Goal: Information Seeking & Learning: Learn about a topic

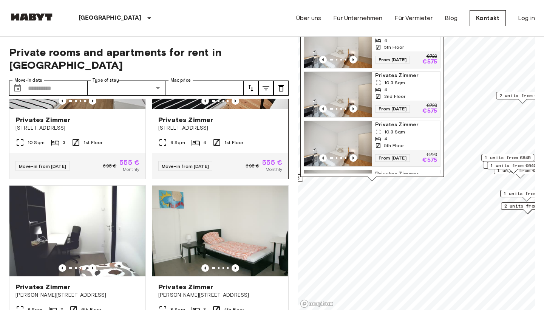
scroll to position [87, 0]
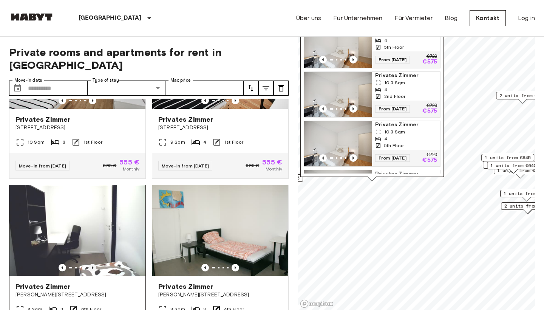
click at [94, 264] on icon "Previous image" at bounding box center [93, 268] width 8 height 8
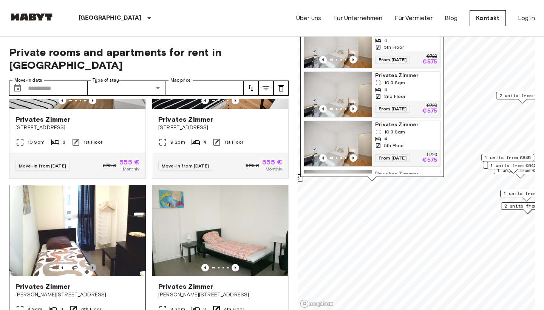
click at [94, 264] on icon "Previous image" at bounding box center [93, 268] width 8 height 8
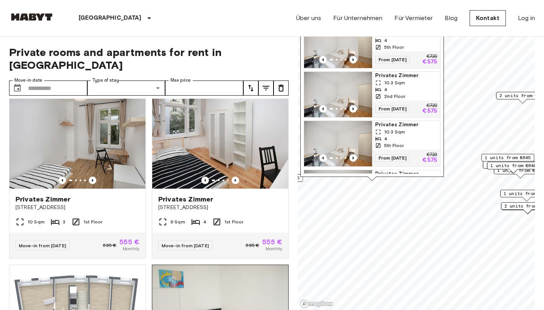
scroll to position [2, 0]
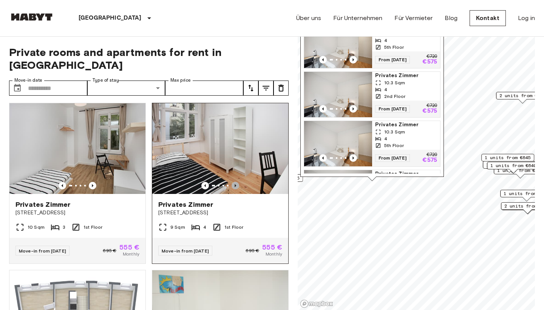
click at [236, 184] on icon "Previous image" at bounding box center [236, 185] width 2 height 3
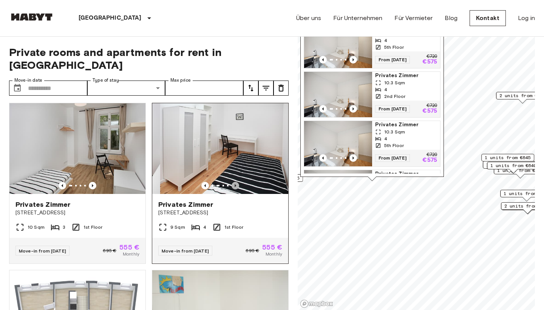
click at [235, 184] on icon "Previous image" at bounding box center [236, 185] width 2 height 3
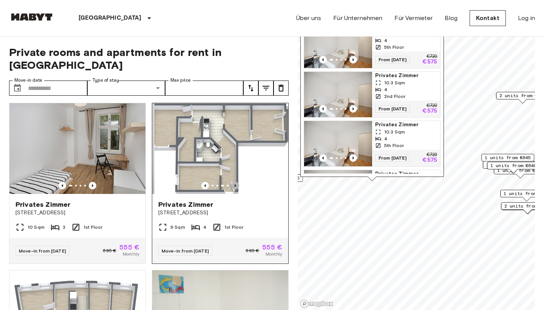
click at [235, 184] on icon "Previous image" at bounding box center [236, 185] width 2 height 3
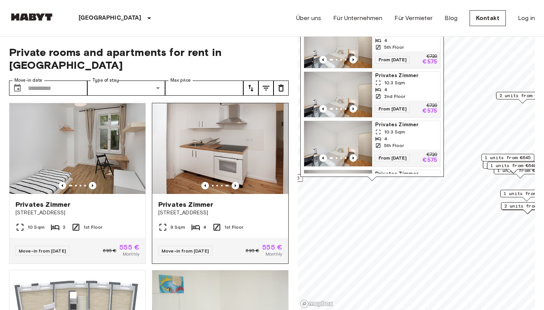
click at [209, 182] on div at bounding box center [220, 186] width 136 height 8
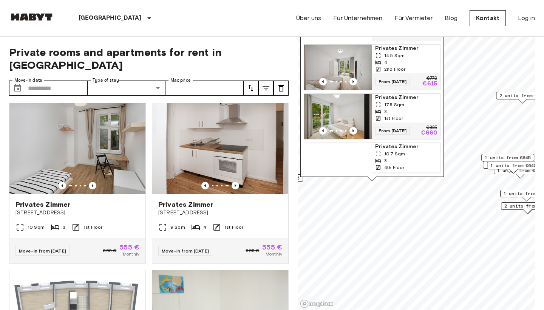
scroll to position [668, 0]
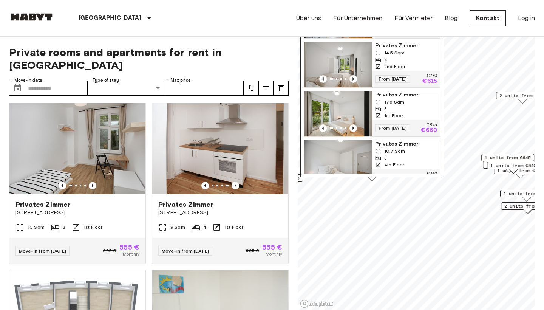
click at [390, 96] on span "Privates Zimmer" at bounding box center [406, 95] width 62 height 8
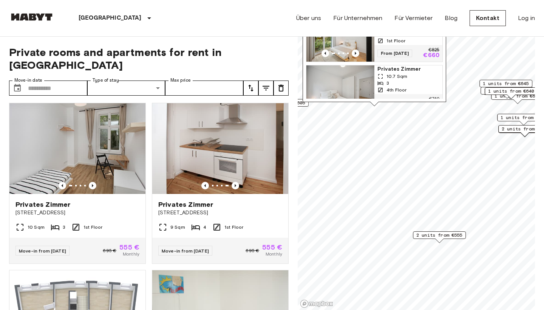
click at [453, 237] on span "2 units from €555" at bounding box center [439, 235] width 46 height 7
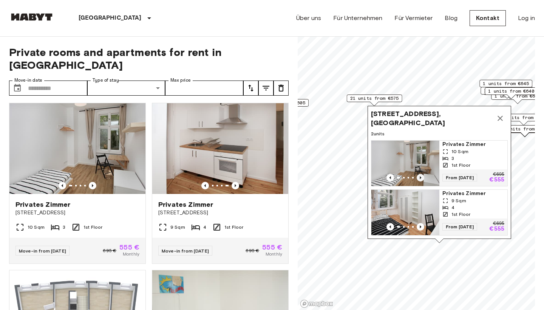
click at [418, 176] on icon "Previous image" at bounding box center [421, 178] width 8 height 8
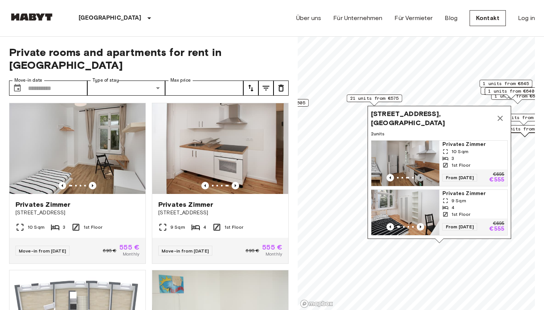
click at [418, 176] on icon "Previous image" at bounding box center [421, 178] width 8 height 8
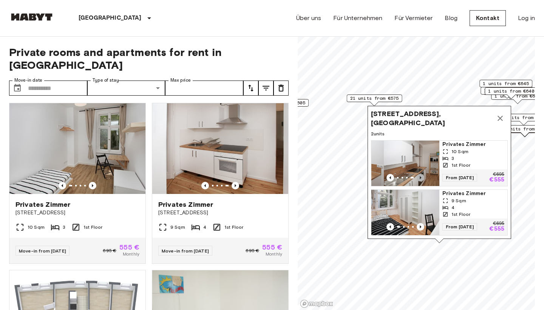
click at [418, 176] on icon "Previous image" at bounding box center [421, 178] width 8 height 8
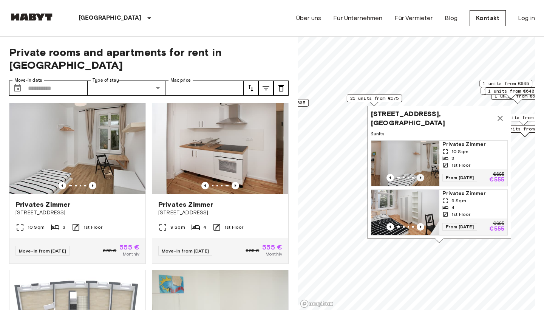
click at [420, 177] on icon "Previous image" at bounding box center [421, 177] width 2 height 3
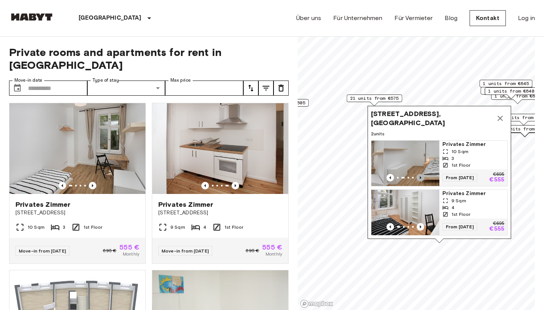
click at [420, 177] on icon "Previous image" at bounding box center [421, 177] width 2 height 3
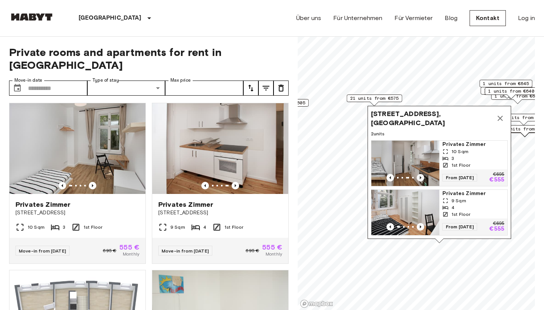
click at [420, 177] on icon "Previous image" at bounding box center [421, 177] width 2 height 3
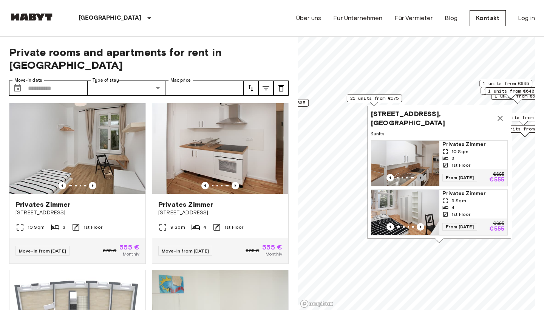
click at [420, 177] on icon "Previous image" at bounding box center [421, 177] width 2 height 3
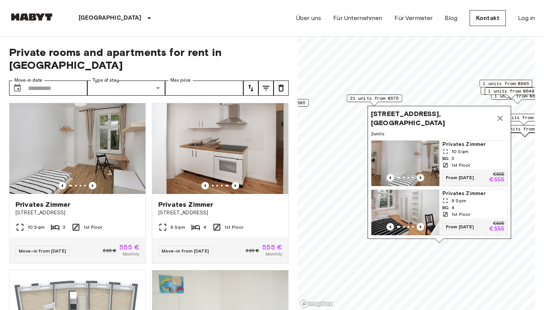
click at [420, 177] on icon "Previous image" at bounding box center [421, 177] width 2 height 3
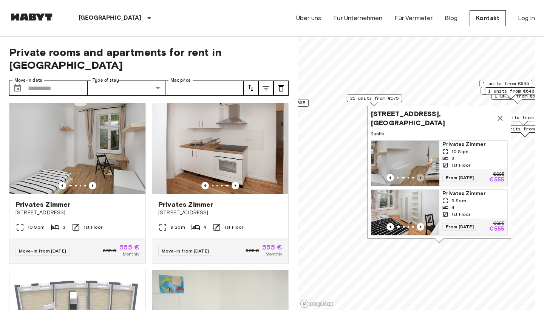
click at [420, 177] on icon "Previous image" at bounding box center [421, 177] width 2 height 3
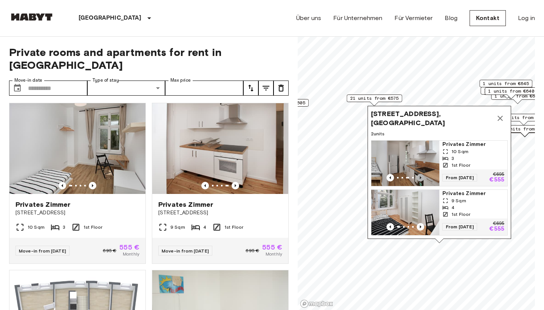
click at [420, 177] on icon "Previous image" at bounding box center [421, 177] width 2 height 3
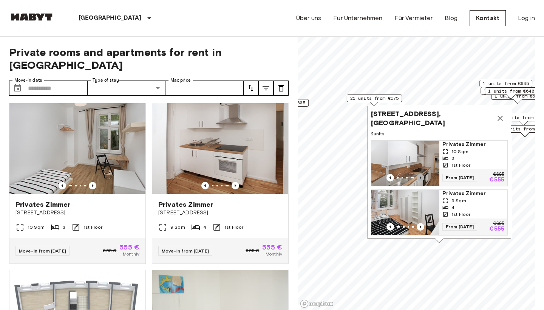
click at [420, 177] on icon "Previous image" at bounding box center [421, 177] width 2 height 3
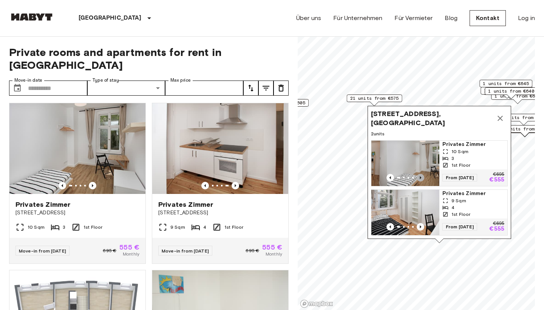
click at [420, 176] on icon "Previous image" at bounding box center [421, 178] width 8 height 8
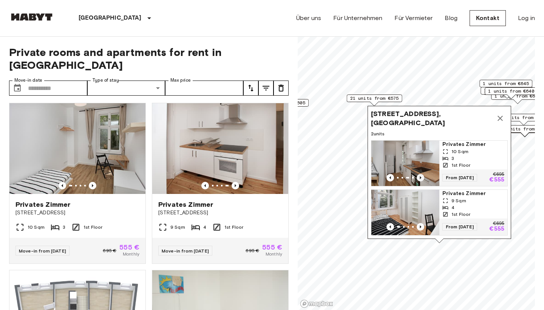
click at [420, 176] on icon "Previous image" at bounding box center [421, 178] width 8 height 8
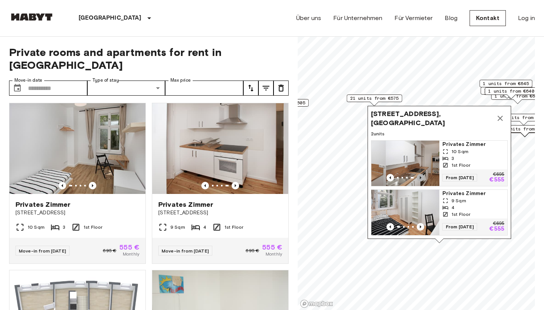
click at [420, 176] on icon "Previous image" at bounding box center [421, 178] width 8 height 8
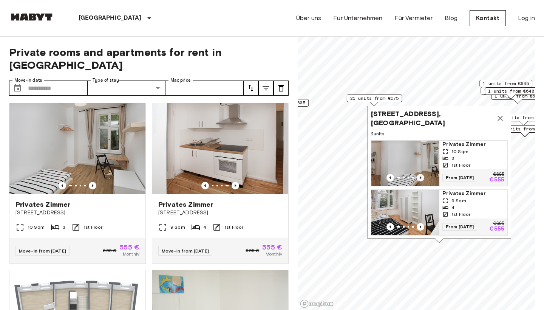
click at [420, 176] on icon "Previous image" at bounding box center [421, 178] width 8 height 8
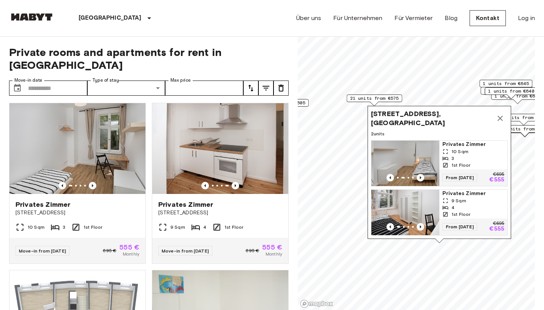
click at [502, 120] on icon "Map marker" at bounding box center [500, 118] width 9 height 9
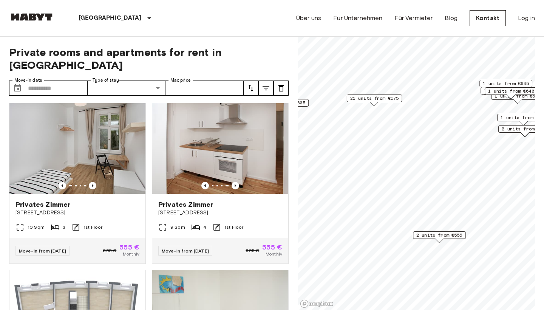
click at [397, 99] on span "21 units from €575" at bounding box center [374, 98] width 49 height 7
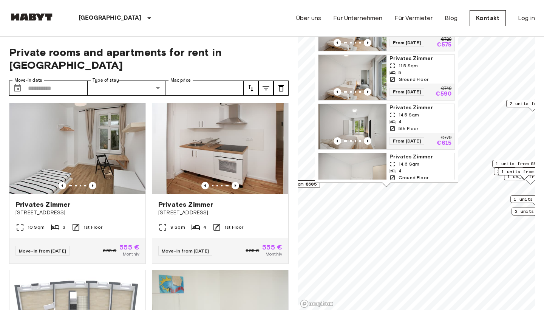
scroll to position [318, 0]
click at [370, 90] on icon "Previous image" at bounding box center [368, 92] width 8 height 8
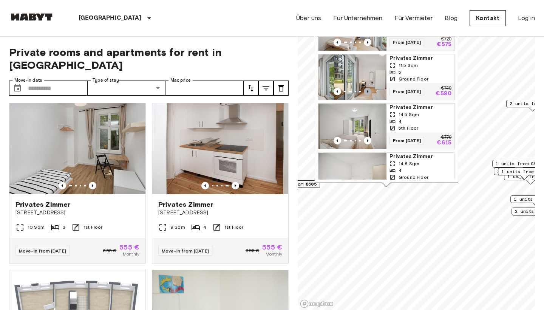
click at [370, 90] on icon "Previous image" at bounding box center [368, 92] width 8 height 8
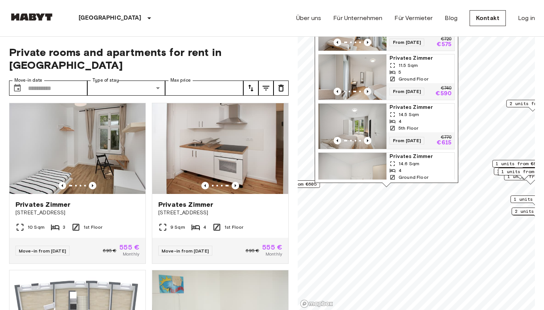
click at [370, 90] on icon "Previous image" at bounding box center [368, 92] width 8 height 8
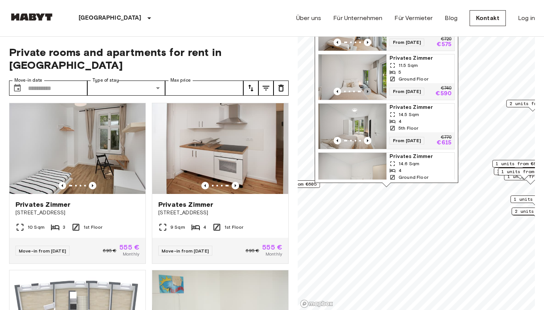
click at [369, 90] on icon "Previous image" at bounding box center [368, 92] width 8 height 8
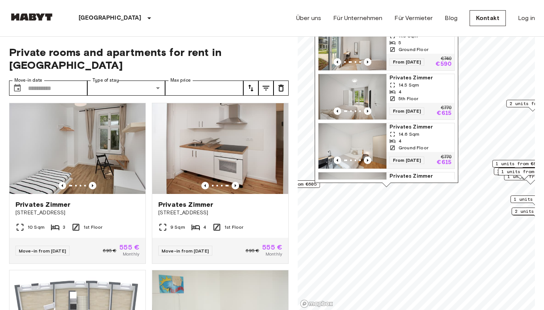
scroll to position [351, 0]
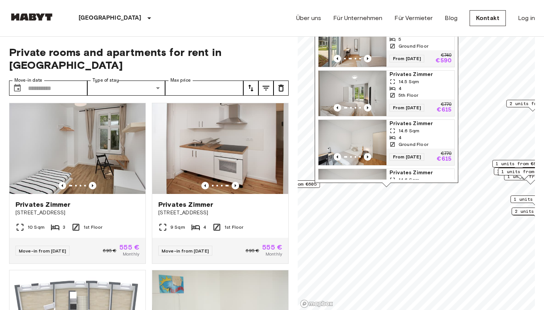
click at [405, 76] on span "Privates Zimmer" at bounding box center [420, 75] width 62 height 8
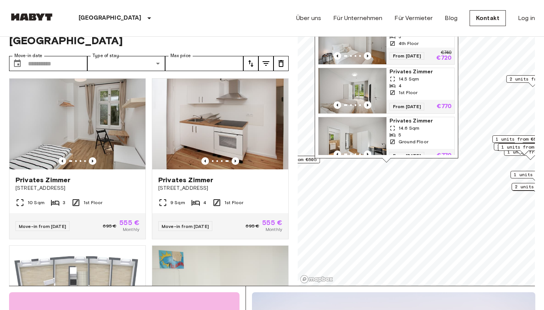
scroll to position [771, 0]
click at [411, 71] on span "Privates Zimmer" at bounding box center [420, 72] width 62 height 8
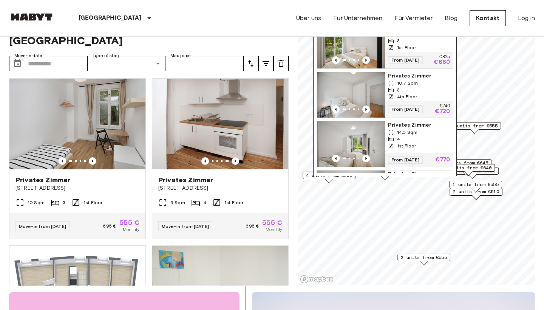
scroll to position [722, 0]
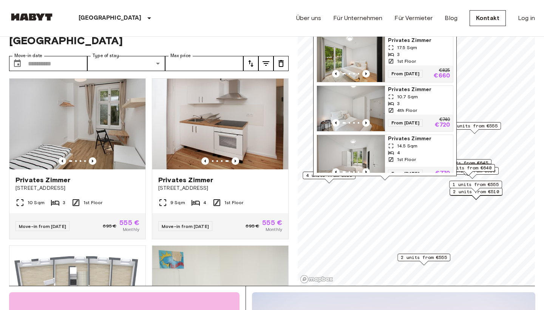
click at [425, 258] on span "2 units from €555" at bounding box center [424, 257] width 46 height 7
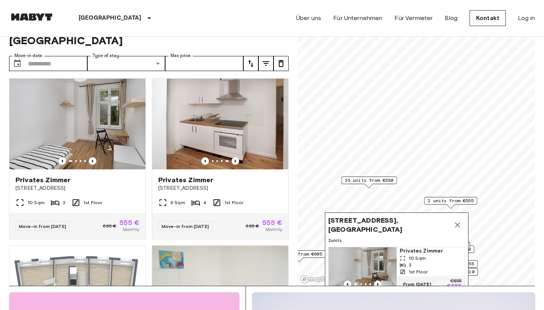
click at [460, 227] on icon "Map marker" at bounding box center [457, 224] width 9 height 9
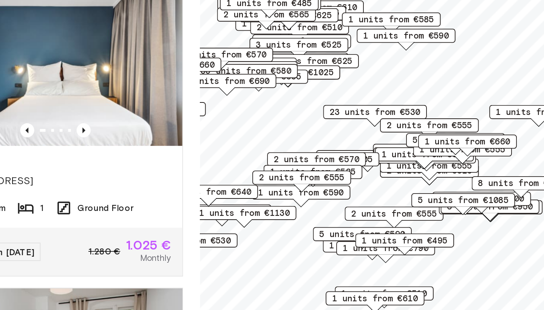
scroll to position [25, 0]
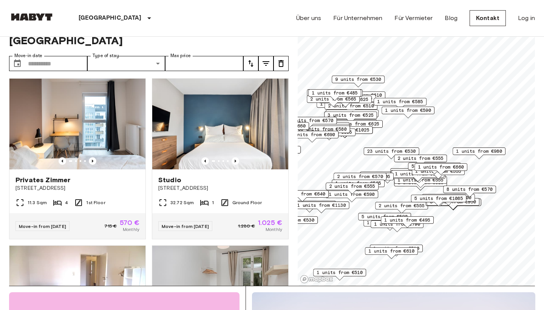
click at [380, 178] on span "2 units from €570" at bounding box center [360, 176] width 46 height 7
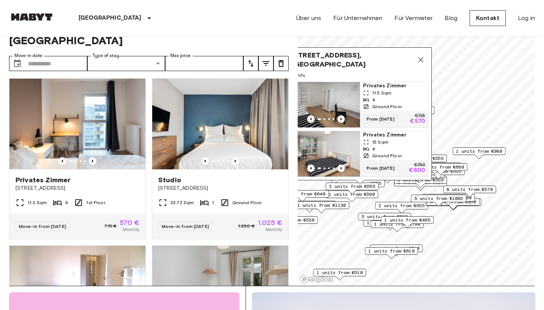
click at [422, 58] on icon "Map marker" at bounding box center [420, 59] width 5 height 5
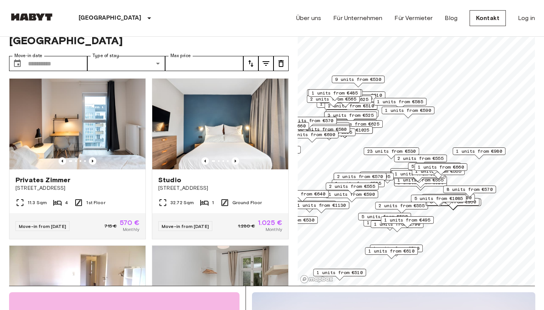
click at [387, 151] on span "23 units from €530" at bounding box center [391, 151] width 49 height 7
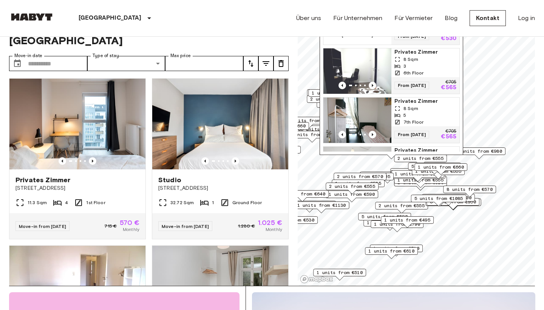
scroll to position [10, 0]
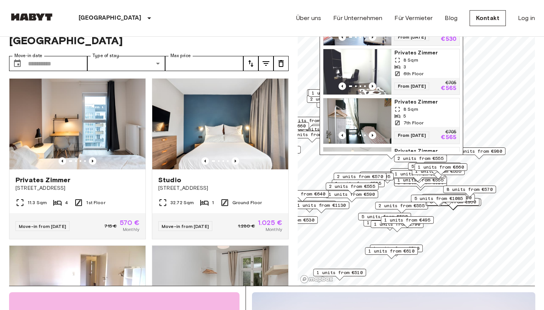
click at [409, 220] on span "1 units from €495" at bounding box center [407, 219] width 46 height 7
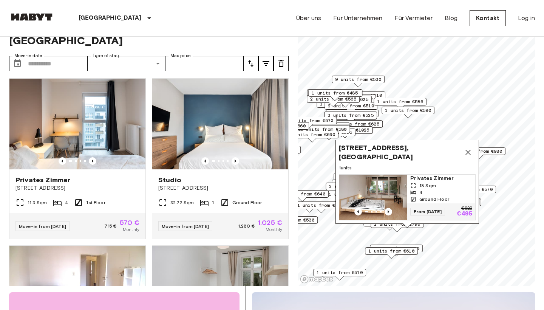
click at [468, 153] on icon "Map marker" at bounding box center [467, 152] width 9 height 9
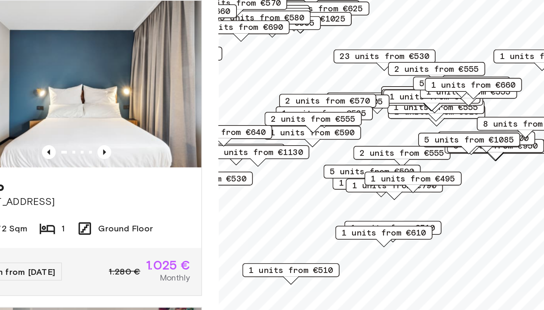
scroll to position [25, 0]
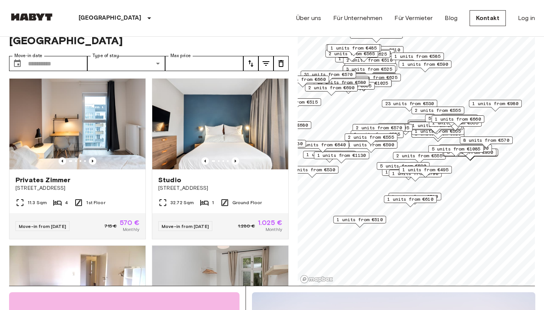
click at [394, 146] on span "1 units from €590" at bounding box center [371, 144] width 46 height 7
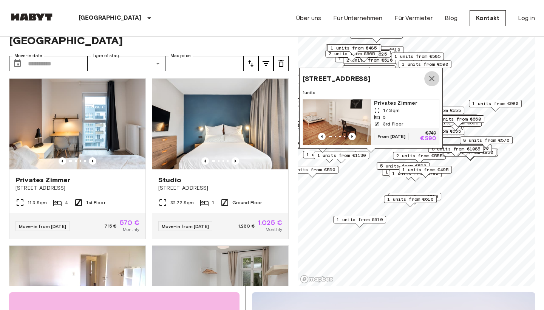
click at [434, 76] on icon "Map marker" at bounding box center [431, 78] width 9 height 9
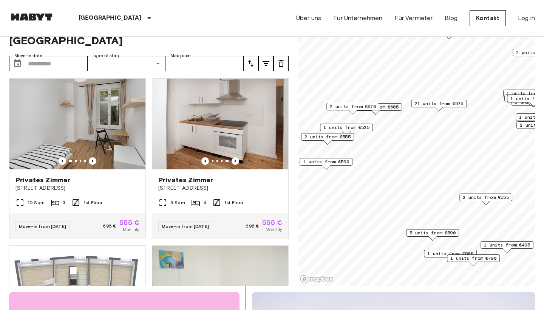
click at [338, 137] on span "2 units from €555" at bounding box center [327, 136] width 46 height 7
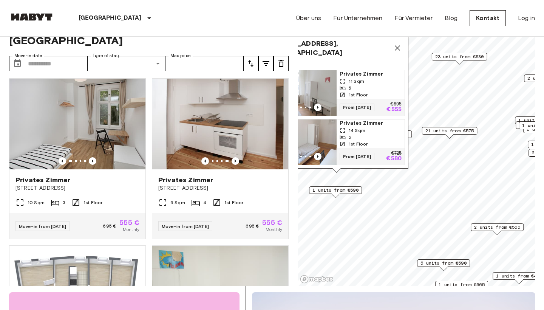
click at [357, 192] on span "1 units from €590" at bounding box center [335, 190] width 46 height 7
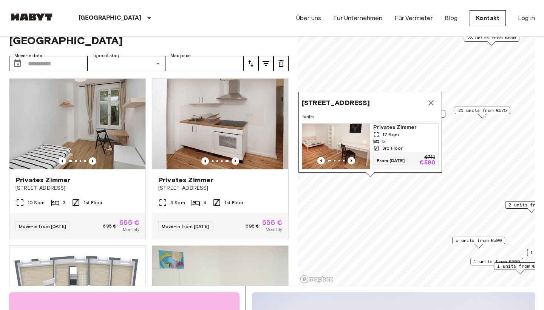
drag, startPoint x: 385, startPoint y: 160, endPoint x: 418, endPoint y: 141, distance: 38.9
click at [418, 141] on div "5" at bounding box center [404, 141] width 62 height 7
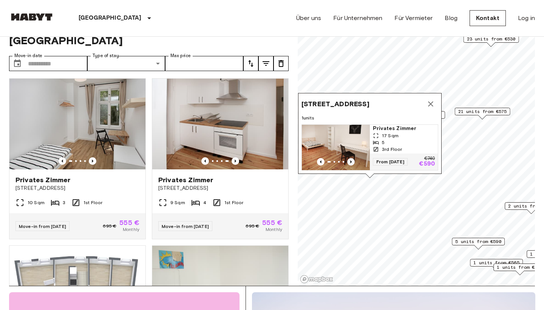
click at [351, 159] on icon "Previous image" at bounding box center [351, 162] width 8 height 8
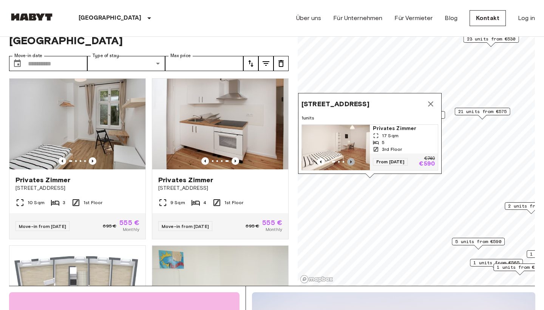
click at [351, 159] on icon "Previous image" at bounding box center [351, 162] width 8 height 8
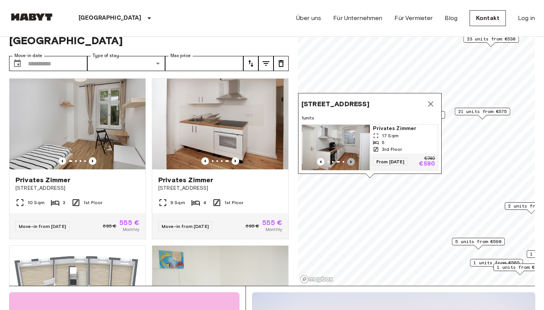
click at [351, 159] on icon "Previous image" at bounding box center [351, 162] width 8 height 8
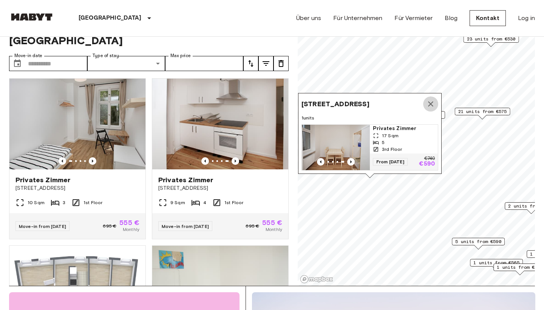
click at [429, 103] on icon "Map marker" at bounding box center [430, 103] width 9 height 9
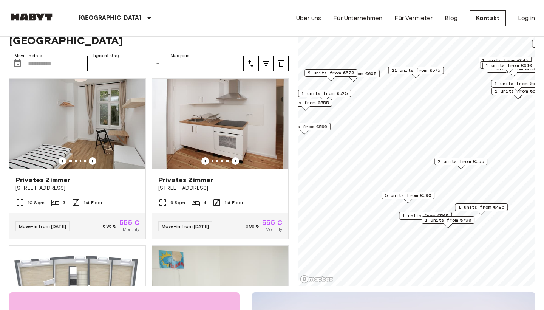
click at [421, 197] on span "5 units from €590" at bounding box center [408, 195] width 46 height 7
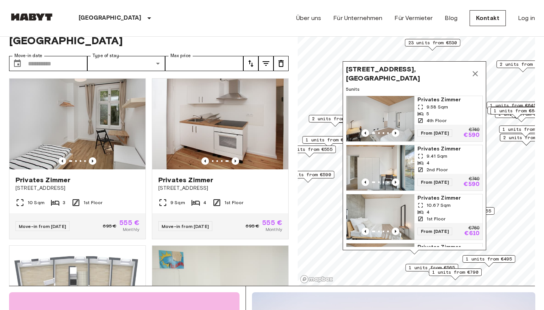
click at [475, 75] on icon "Map marker" at bounding box center [475, 73] width 9 height 9
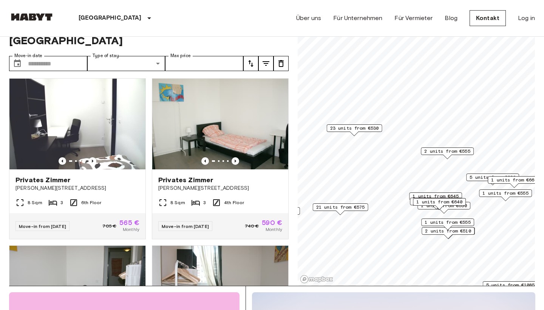
click at [361, 129] on span "23 units from €530" at bounding box center [354, 128] width 49 height 7
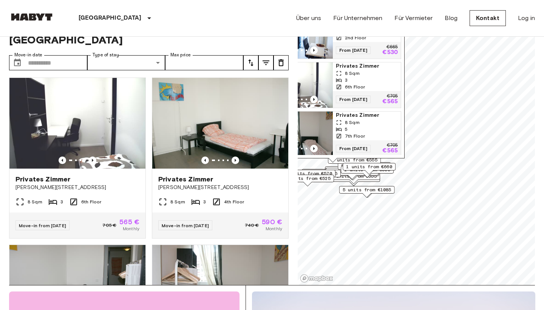
scroll to position [27, 0]
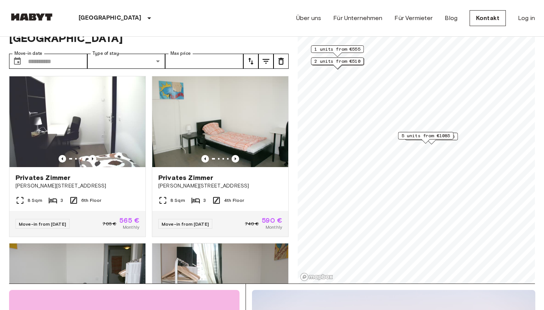
click at [432, 136] on span "5 units from €1085" at bounding box center [426, 135] width 49 height 7
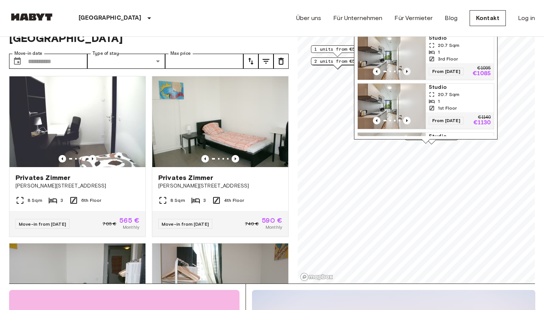
click at [407, 70] on icon "Previous image" at bounding box center [407, 72] width 8 height 8
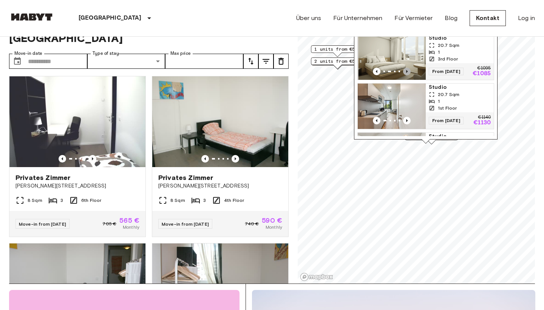
click at [407, 70] on icon "Previous image" at bounding box center [407, 72] width 8 height 8
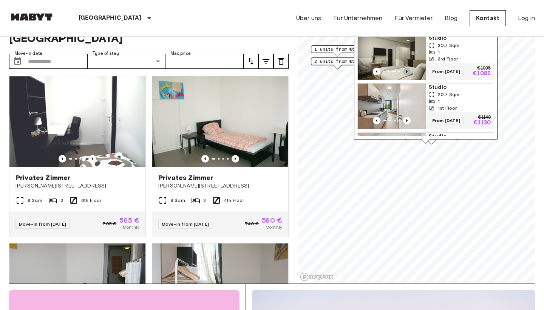
click at [407, 70] on icon "Previous image" at bounding box center [407, 72] width 8 height 8
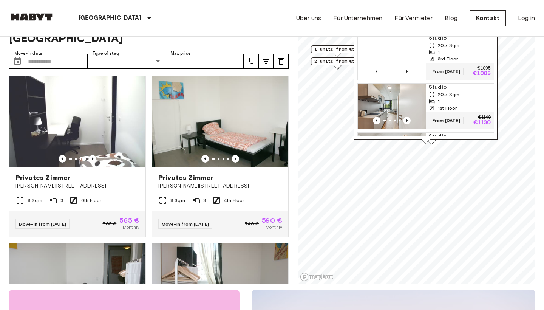
scroll to position [0, 0]
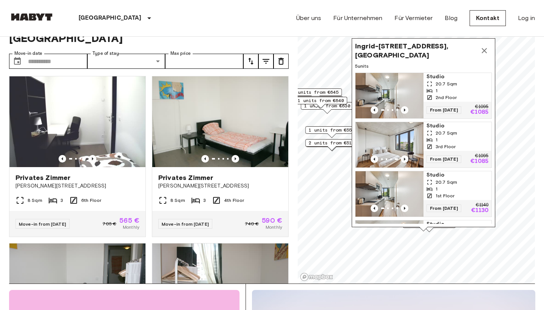
click at [484, 50] on icon "Map marker" at bounding box center [484, 50] width 5 height 5
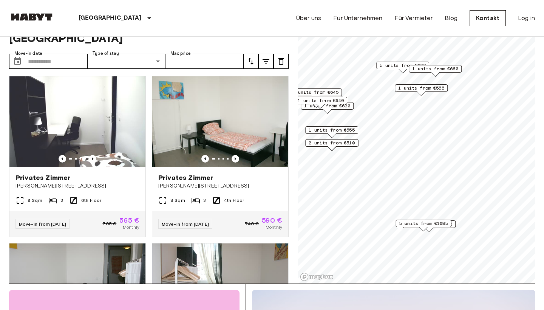
click at [455, 225] on div "9 units from €875" at bounding box center [429, 224] width 53 height 8
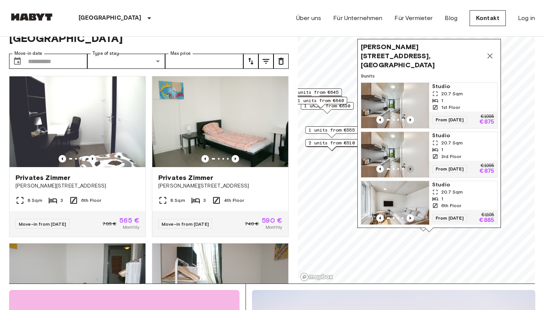
click at [412, 165] on icon "Previous image" at bounding box center [410, 169] width 8 height 8
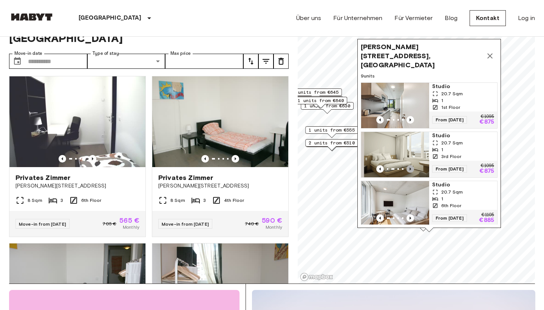
click at [412, 165] on icon "Previous image" at bounding box center [410, 169] width 8 height 8
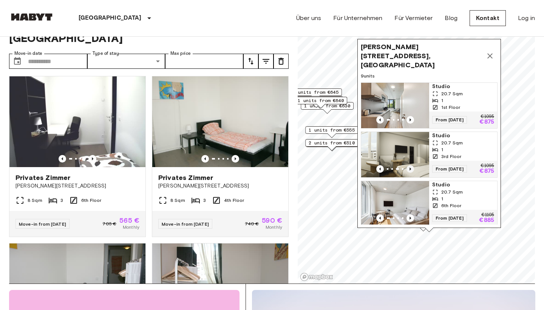
click at [412, 165] on icon "Previous image" at bounding box center [410, 169] width 8 height 8
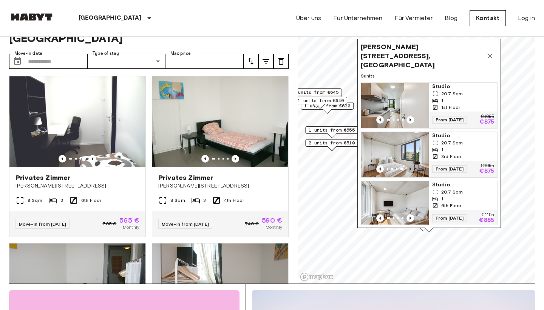
click at [412, 165] on icon "Previous image" at bounding box center [410, 169] width 8 height 8
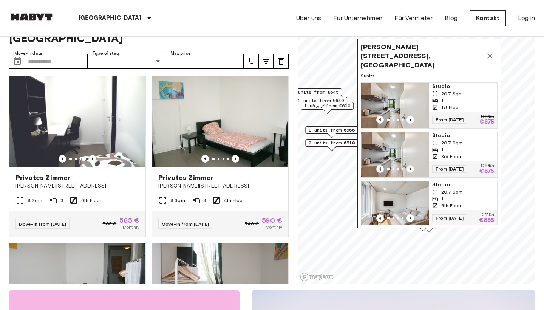
click at [412, 165] on icon "Previous image" at bounding box center [410, 169] width 8 height 8
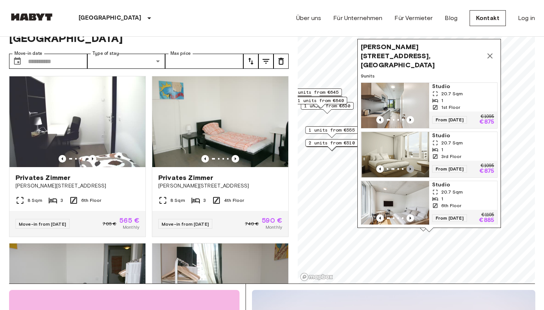
click at [412, 165] on icon "Previous image" at bounding box center [410, 169] width 8 height 8
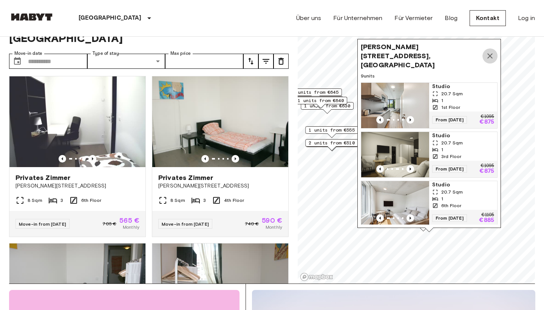
click at [491, 52] on icon "Map marker" at bounding box center [489, 55] width 9 height 9
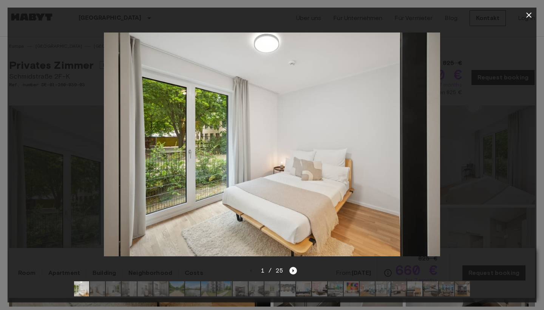
click at [293, 272] on icon "Next image" at bounding box center [294, 270] width 2 height 3
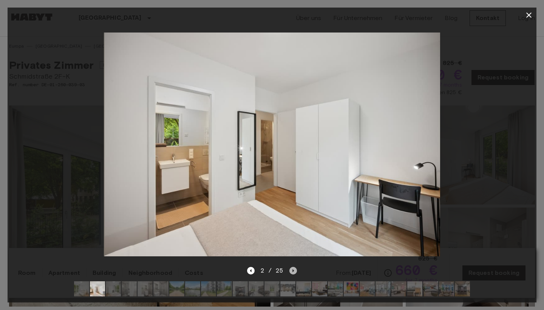
click at [293, 272] on icon "Next image" at bounding box center [294, 270] width 2 height 3
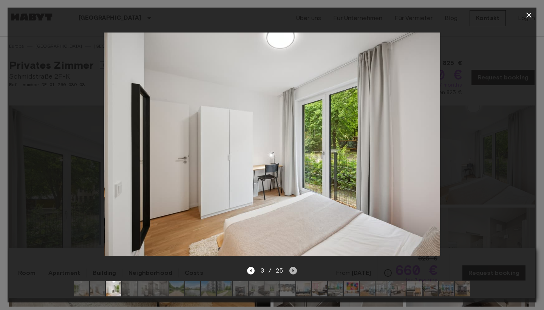
click at [293, 272] on icon "Next image" at bounding box center [294, 270] width 2 height 3
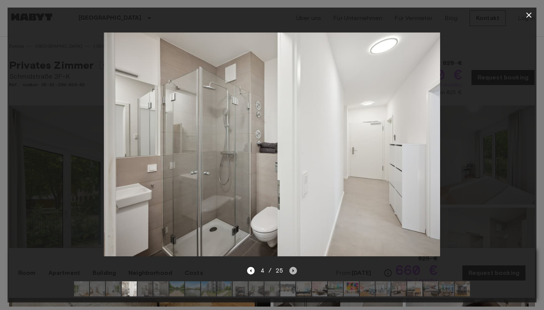
click at [293, 272] on icon "Next image" at bounding box center [294, 270] width 2 height 3
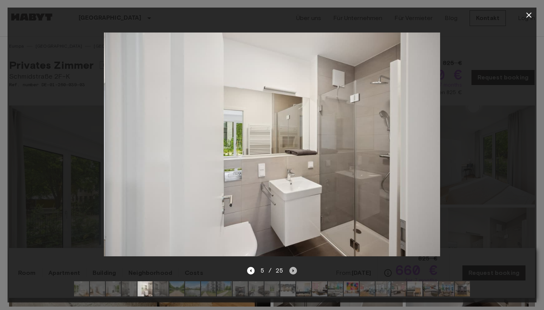
click at [293, 272] on icon "Next image" at bounding box center [294, 270] width 2 height 3
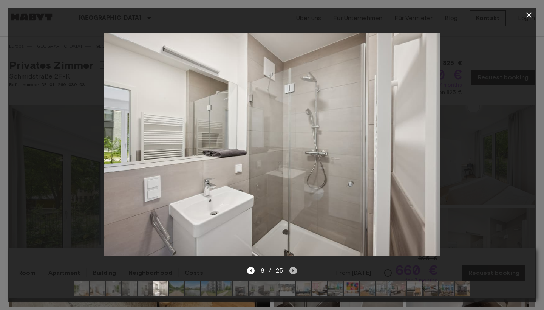
click at [293, 272] on icon "Next image" at bounding box center [294, 270] width 2 height 3
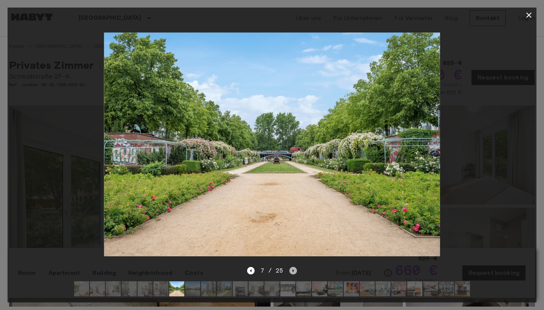
click at [293, 272] on icon "Next image" at bounding box center [294, 270] width 2 height 3
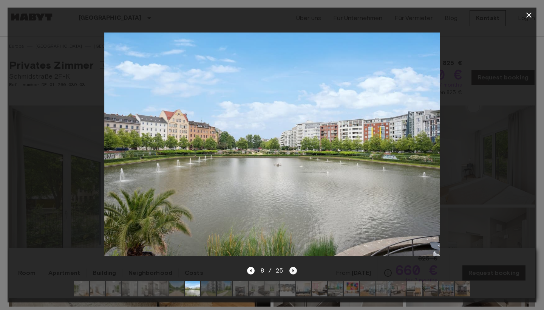
click at [293, 272] on icon "Next image" at bounding box center [294, 270] width 2 height 3
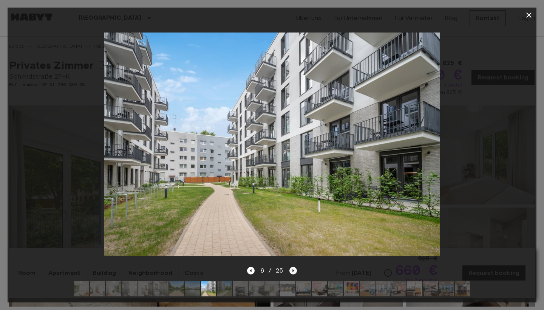
click at [292, 272] on icon "Next image" at bounding box center [293, 271] width 8 height 8
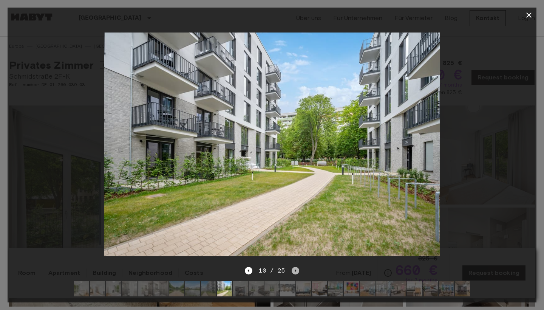
click at [292, 272] on icon "Next image" at bounding box center [296, 271] width 8 height 8
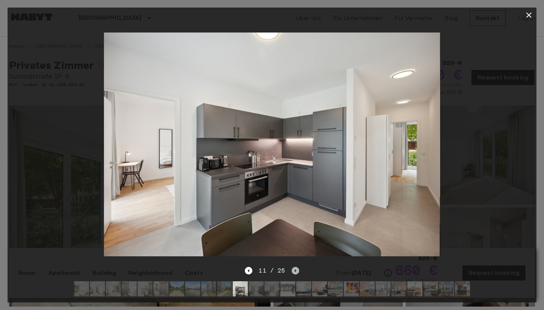
click at [292, 271] on icon "Next image" at bounding box center [296, 271] width 8 height 8
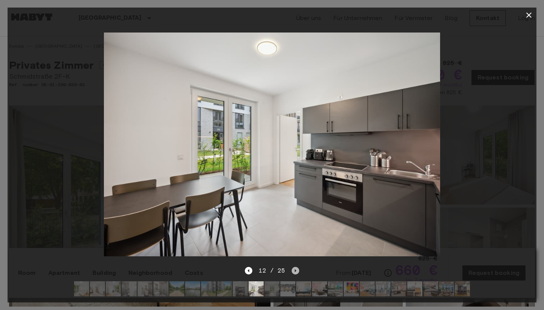
click at [292, 271] on icon "Next image" at bounding box center [296, 271] width 8 height 8
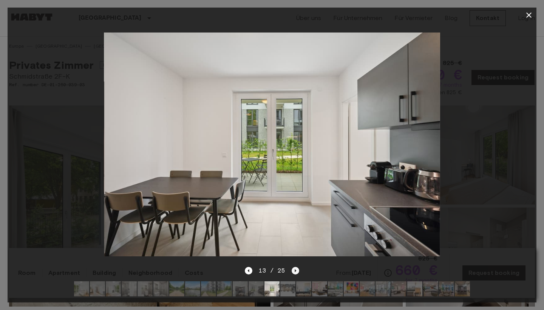
click at [292, 271] on icon "Next image" at bounding box center [296, 271] width 8 height 8
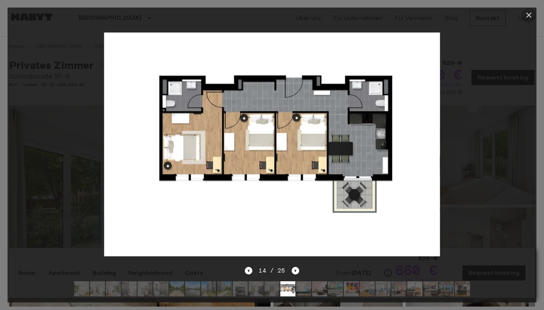
click at [528, 16] on icon "button" at bounding box center [528, 14] width 5 height 5
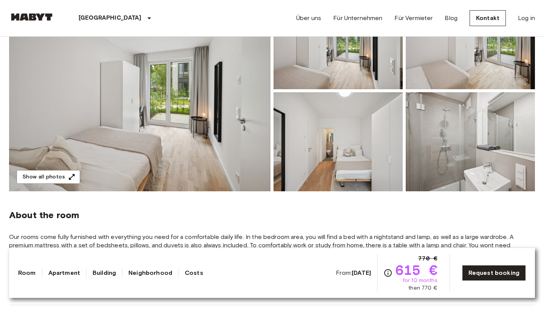
scroll to position [113, 0]
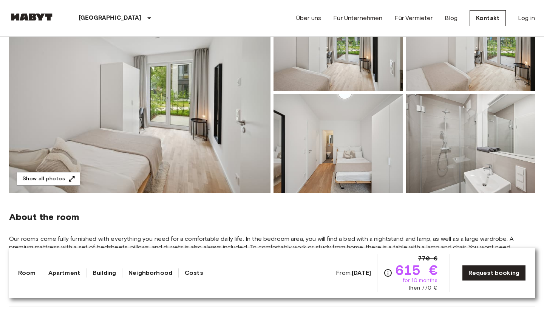
click at [438, 152] on img at bounding box center [470, 143] width 129 height 99
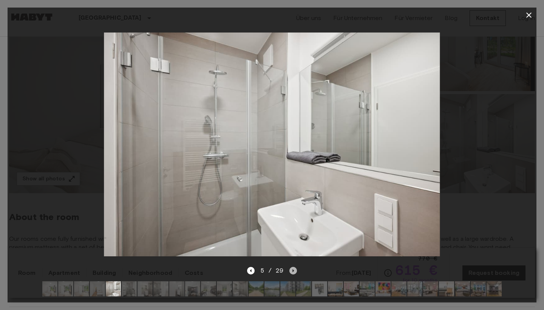
click at [293, 273] on icon "Next image" at bounding box center [293, 271] width 8 height 8
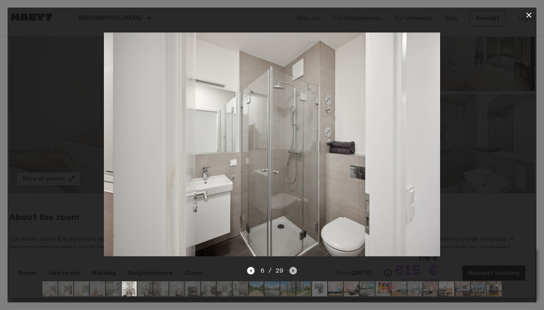
click at [293, 273] on icon "Next image" at bounding box center [293, 271] width 8 height 8
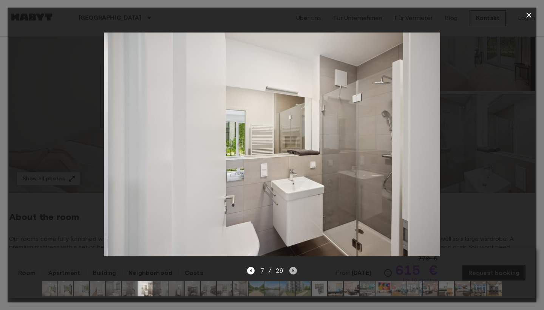
click at [293, 273] on icon "Next image" at bounding box center [293, 271] width 8 height 8
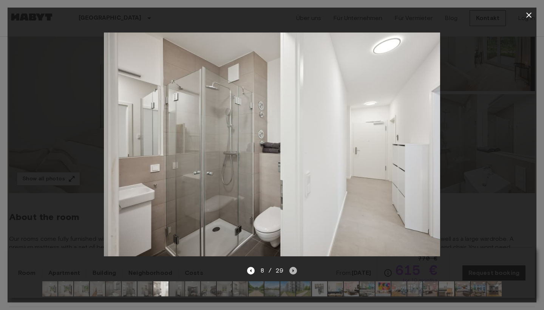
click at [293, 273] on icon "Next image" at bounding box center [293, 271] width 8 height 8
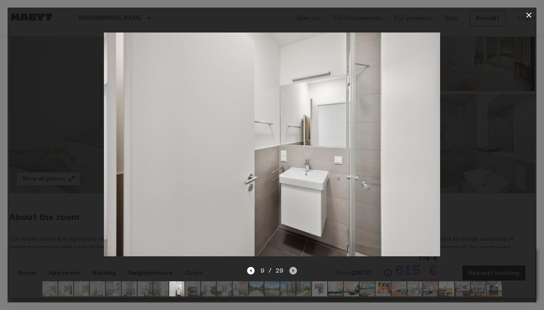
click at [293, 273] on icon "Next image" at bounding box center [293, 271] width 8 height 8
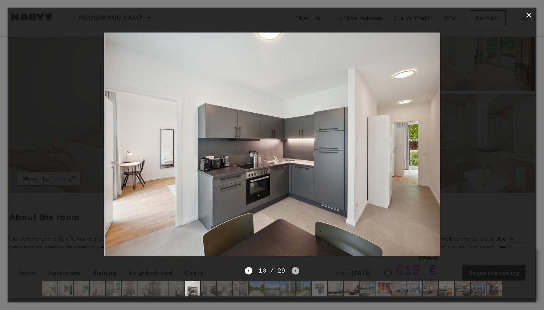
click at [293, 272] on icon "Next image" at bounding box center [296, 271] width 8 height 8
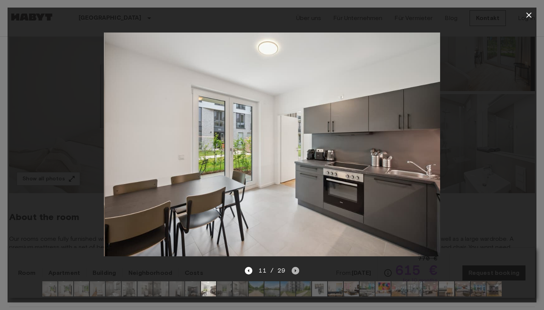
click at [293, 272] on icon "Next image" at bounding box center [296, 271] width 8 height 8
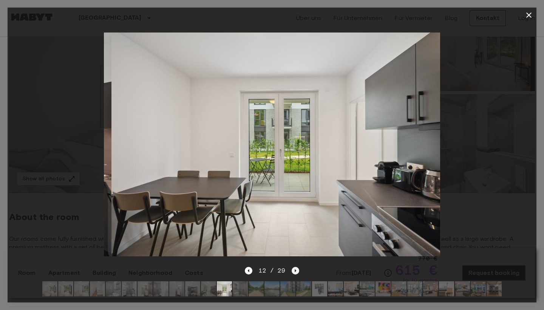
click at [293, 272] on icon "Next image" at bounding box center [296, 271] width 8 height 8
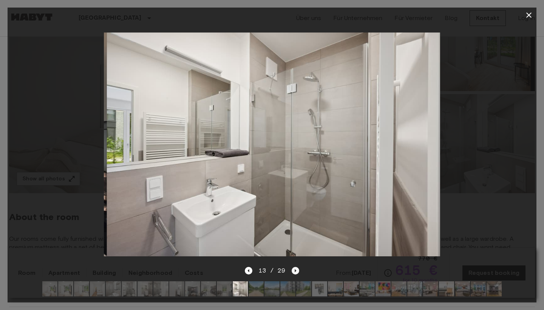
click at [293, 272] on icon "Next image" at bounding box center [296, 271] width 8 height 8
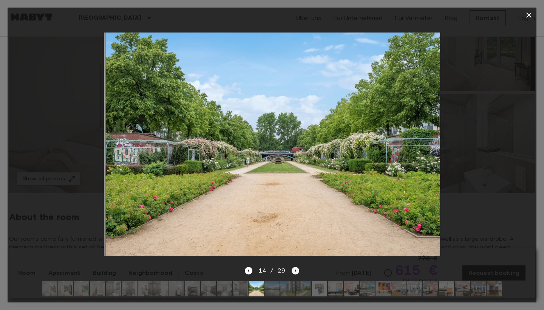
click at [293, 272] on icon "Next image" at bounding box center [296, 271] width 8 height 8
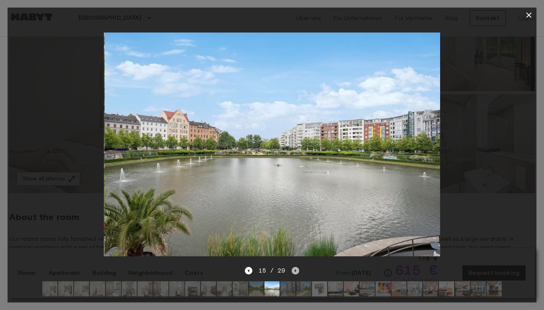
click at [293, 272] on icon "Next image" at bounding box center [296, 271] width 8 height 8
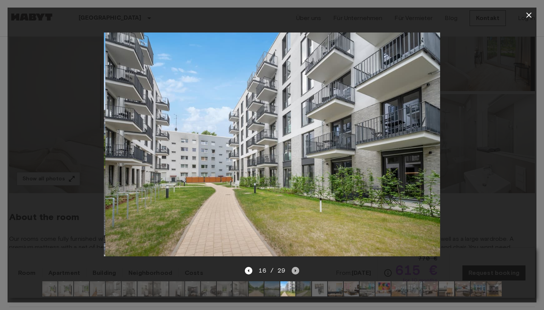
click at [293, 272] on icon "Next image" at bounding box center [296, 271] width 8 height 8
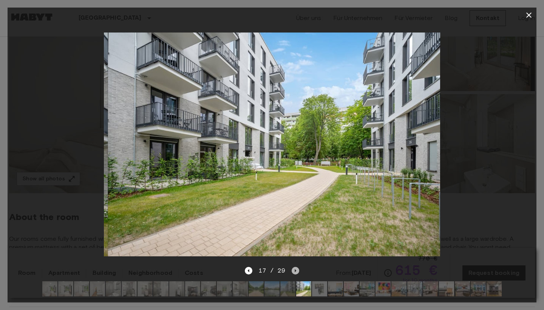
click at [293, 272] on icon "Next image" at bounding box center [296, 271] width 8 height 8
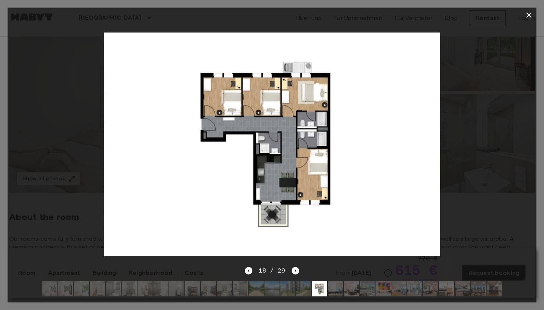
click at [318, 168] on img at bounding box center [272, 144] width 336 height 224
click at [295, 270] on icon "Next image" at bounding box center [296, 270] width 2 height 3
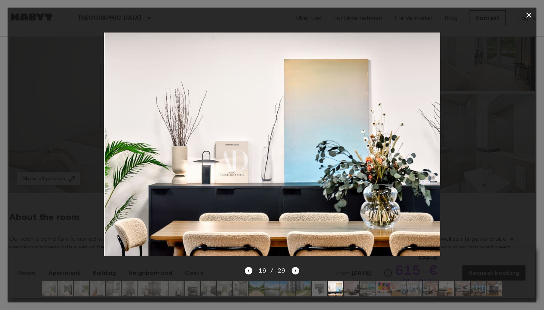
click at [295, 270] on icon "Next image" at bounding box center [296, 270] width 2 height 3
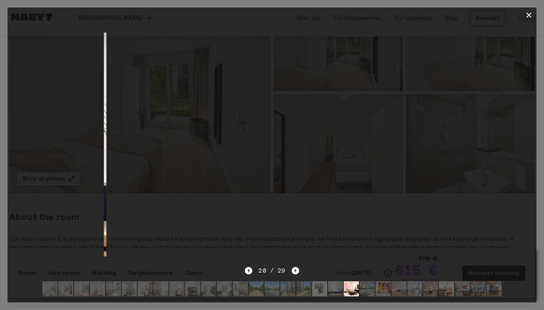
click at [295, 270] on icon "Next image" at bounding box center [296, 270] width 2 height 3
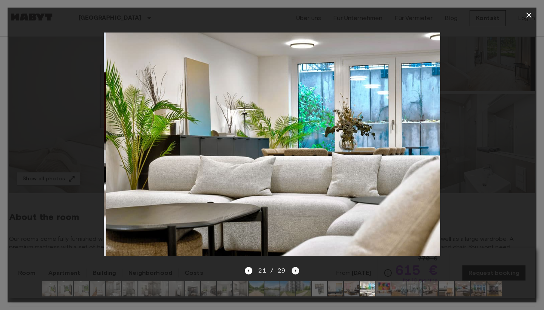
click at [295, 270] on icon "Next image" at bounding box center [296, 270] width 2 height 3
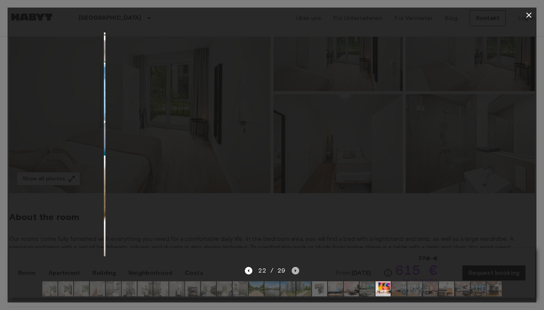
click at [295, 270] on icon "Next image" at bounding box center [296, 270] width 2 height 3
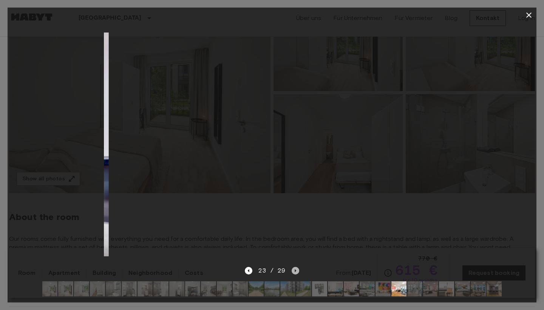
click at [295, 270] on icon "Next image" at bounding box center [296, 270] width 2 height 3
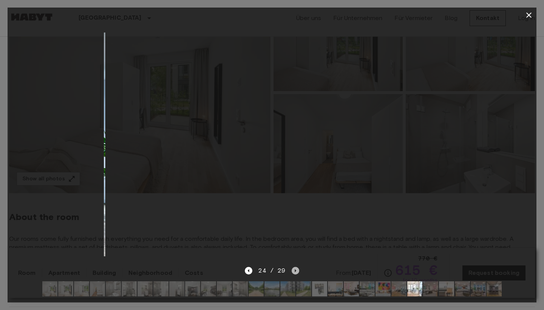
click at [295, 270] on icon "Next image" at bounding box center [296, 270] width 2 height 3
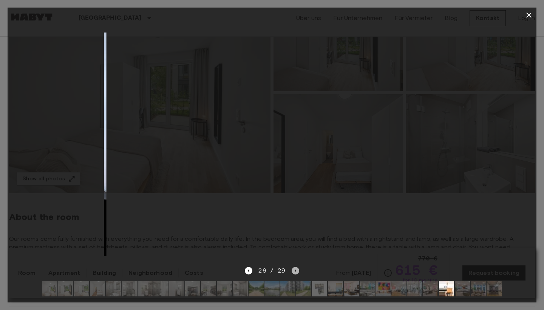
click at [295, 270] on icon "Next image" at bounding box center [296, 270] width 2 height 3
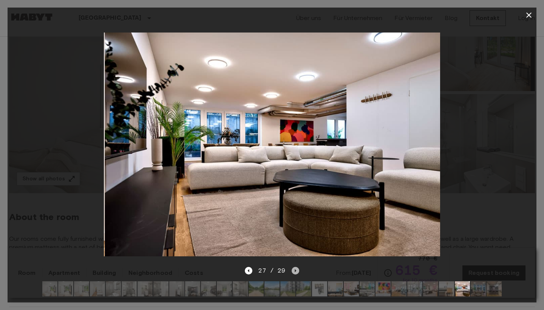
click at [295, 270] on icon "Next image" at bounding box center [296, 270] width 2 height 3
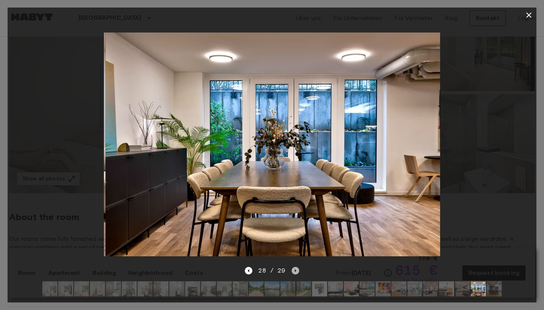
click at [295, 270] on icon "Next image" at bounding box center [296, 270] width 2 height 3
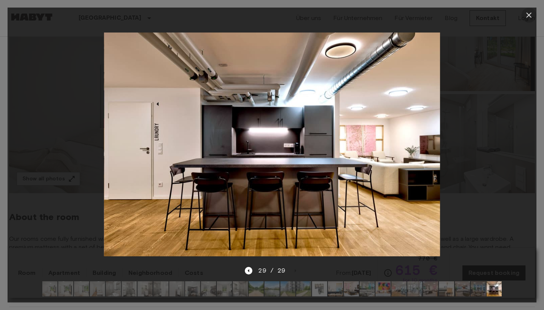
click at [531, 13] on icon "button" at bounding box center [528, 15] width 9 height 9
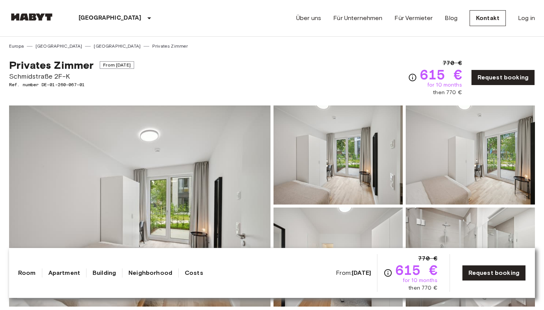
scroll to position [0, 0]
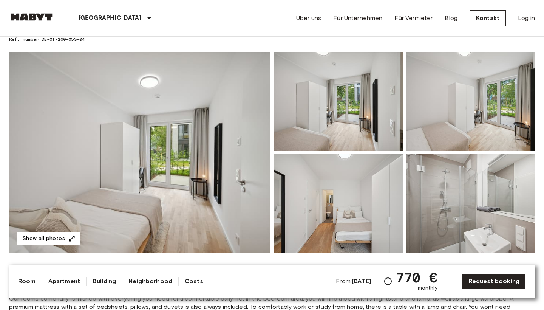
scroll to position [96, 0]
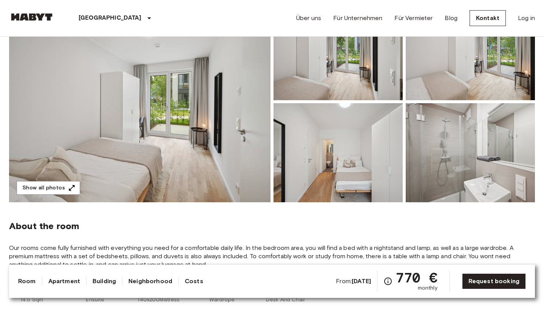
click at [508, 176] on img at bounding box center [470, 152] width 129 height 99
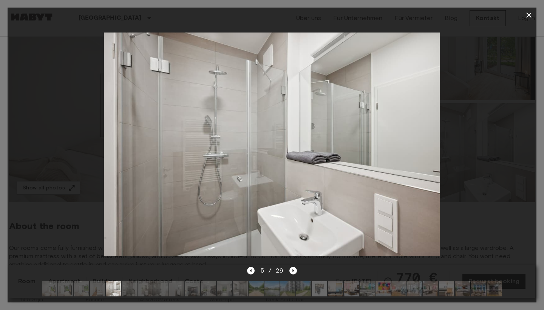
click at [532, 14] on icon "button" at bounding box center [528, 15] width 9 height 9
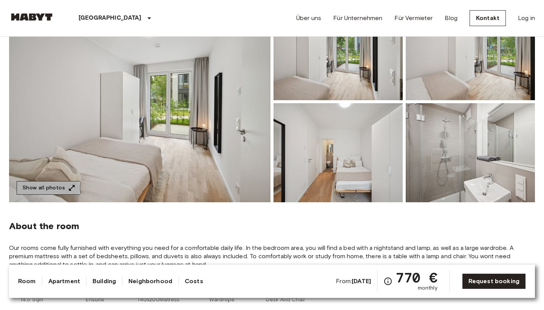
click at [36, 188] on button "Show all photos" at bounding box center [48, 188] width 63 height 14
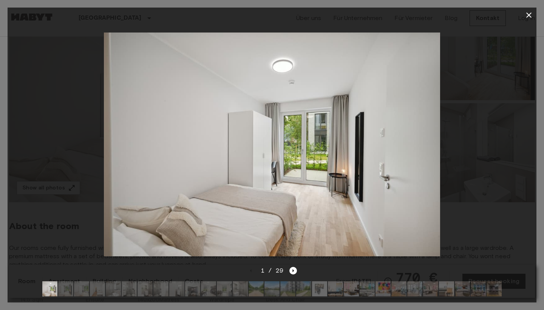
click at [318, 286] on img at bounding box center [319, 288] width 15 height 15
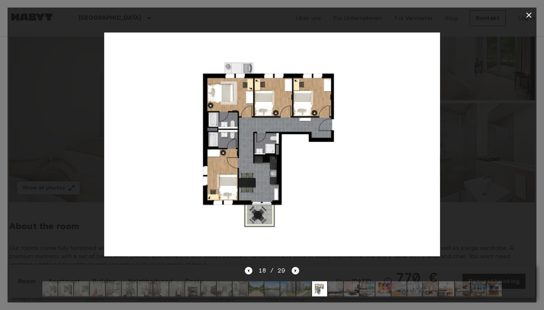
click at [295, 272] on icon "Next image" at bounding box center [296, 271] width 8 height 8
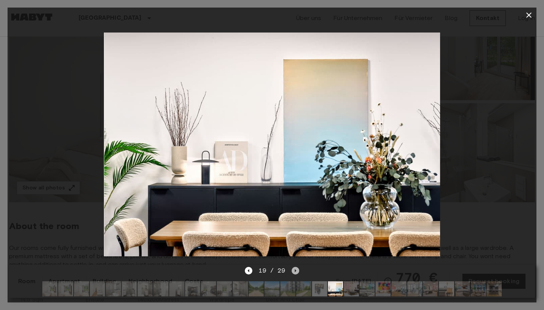
click at [295, 272] on icon "Next image" at bounding box center [296, 271] width 8 height 8
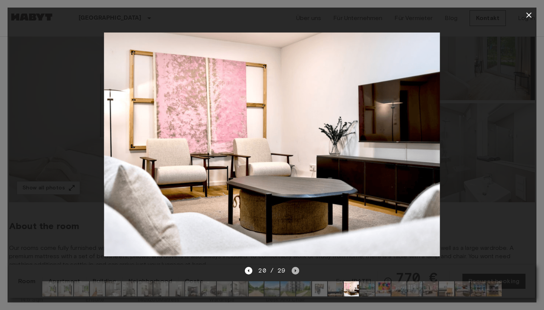
click at [295, 272] on icon "Next image" at bounding box center [296, 271] width 8 height 8
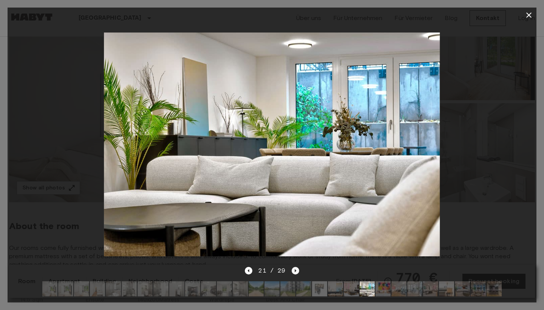
click at [295, 272] on icon "Next image" at bounding box center [296, 271] width 8 height 8
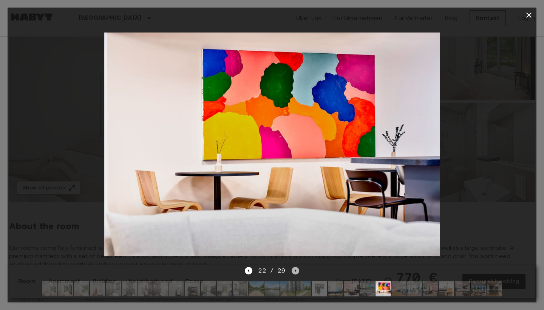
click at [295, 272] on icon "Next image" at bounding box center [296, 271] width 8 height 8
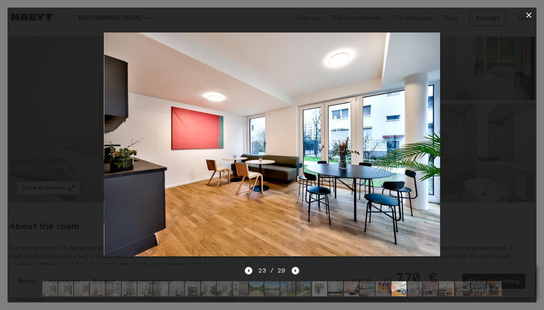
click at [295, 272] on icon "Next image" at bounding box center [296, 271] width 8 height 8
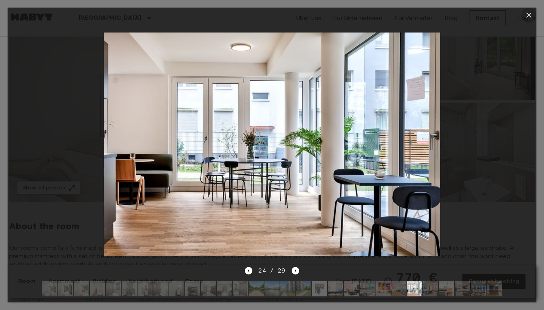
click at [524, 13] on icon "button" at bounding box center [528, 15] width 9 height 9
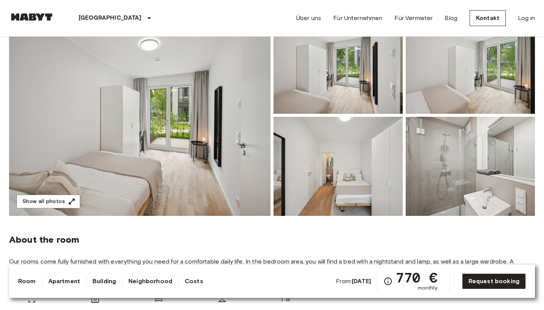
scroll to position [82, 0]
click at [43, 200] on button "Show all photos" at bounding box center [48, 202] width 63 height 14
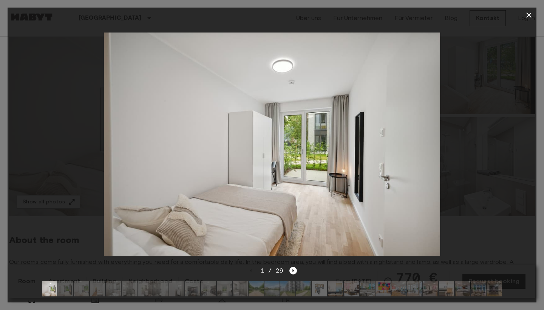
click at [322, 287] on img at bounding box center [319, 288] width 15 height 15
